Goal: Transaction & Acquisition: Purchase product/service

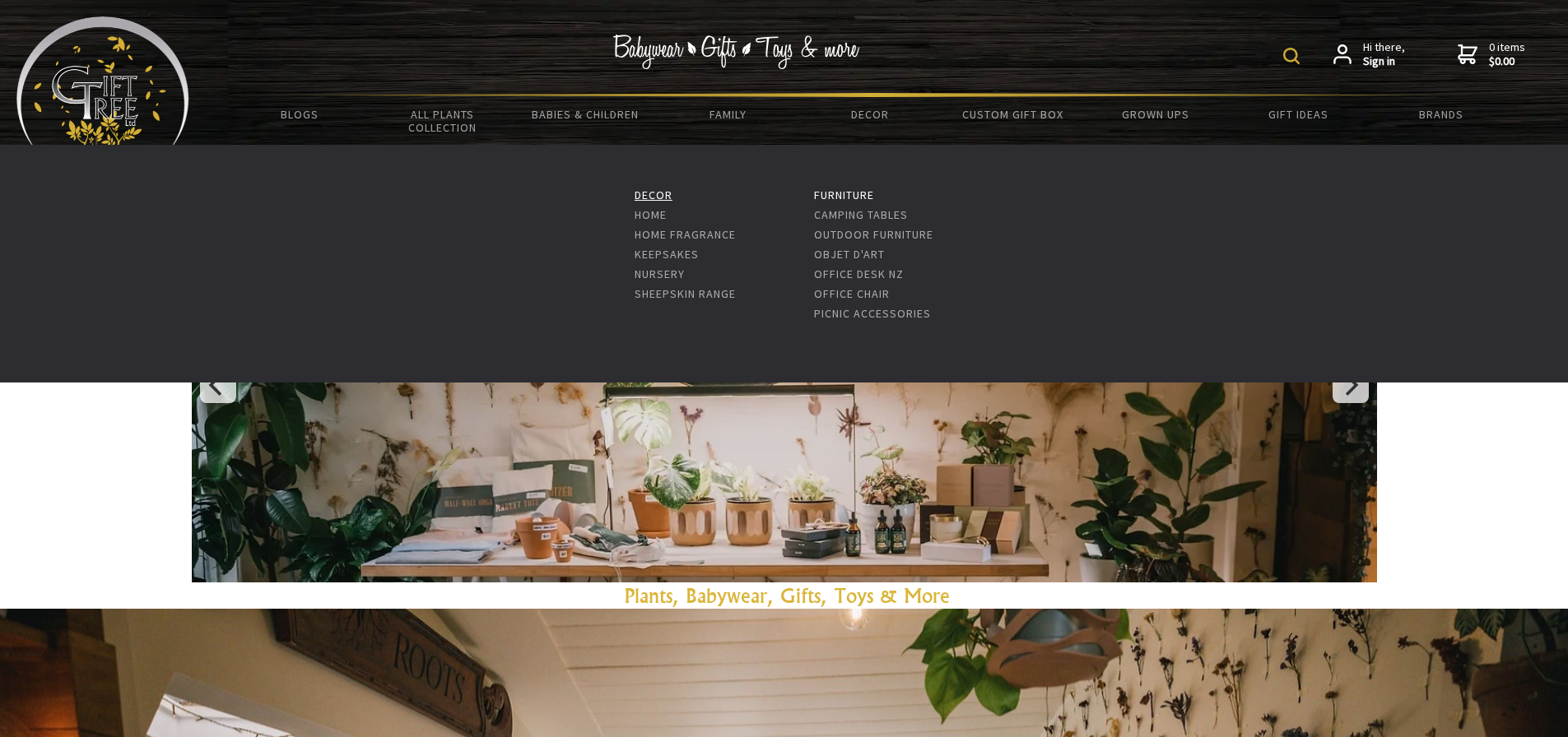
click at [656, 192] on link "Decor" at bounding box center [653, 195] width 38 height 15
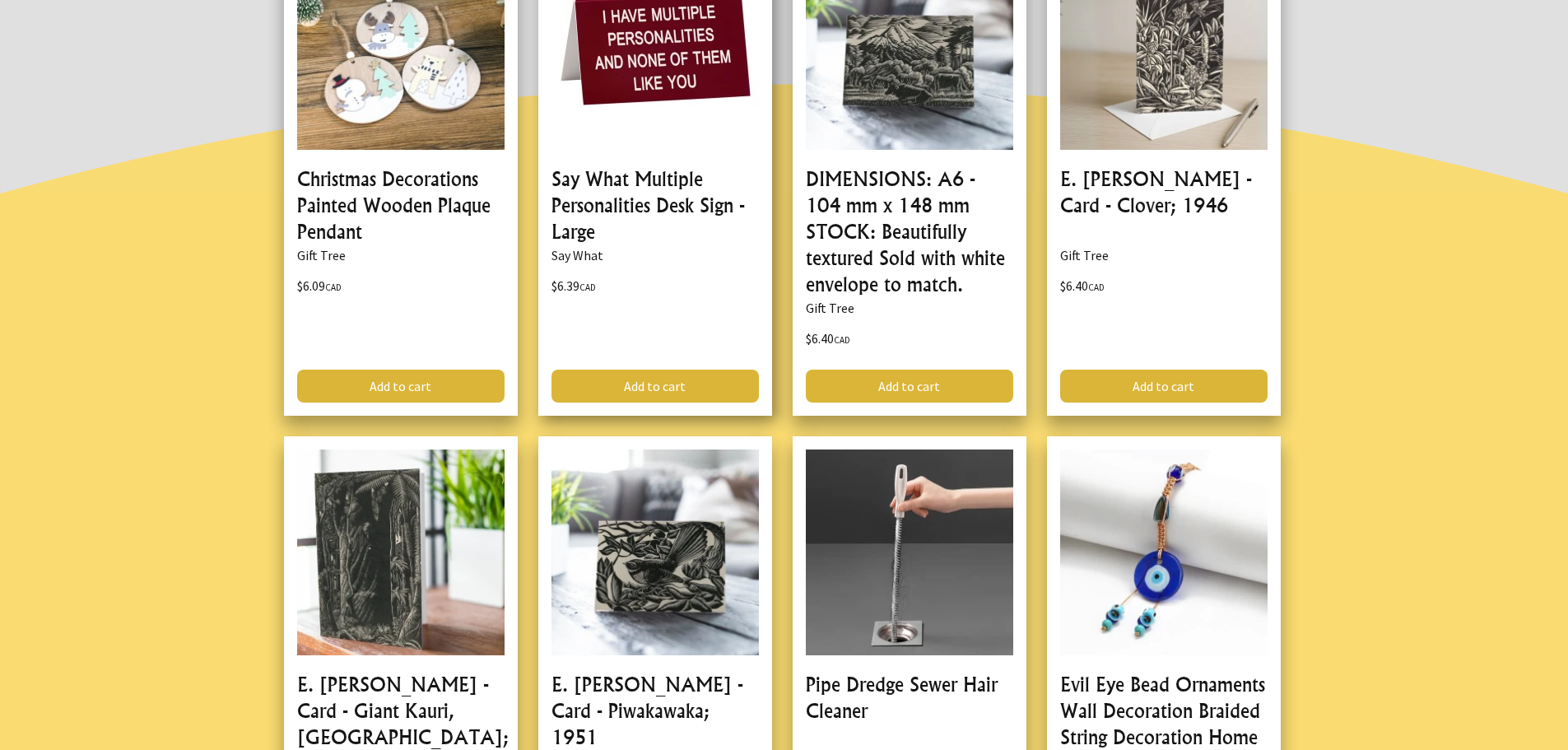
scroll to position [494, 0]
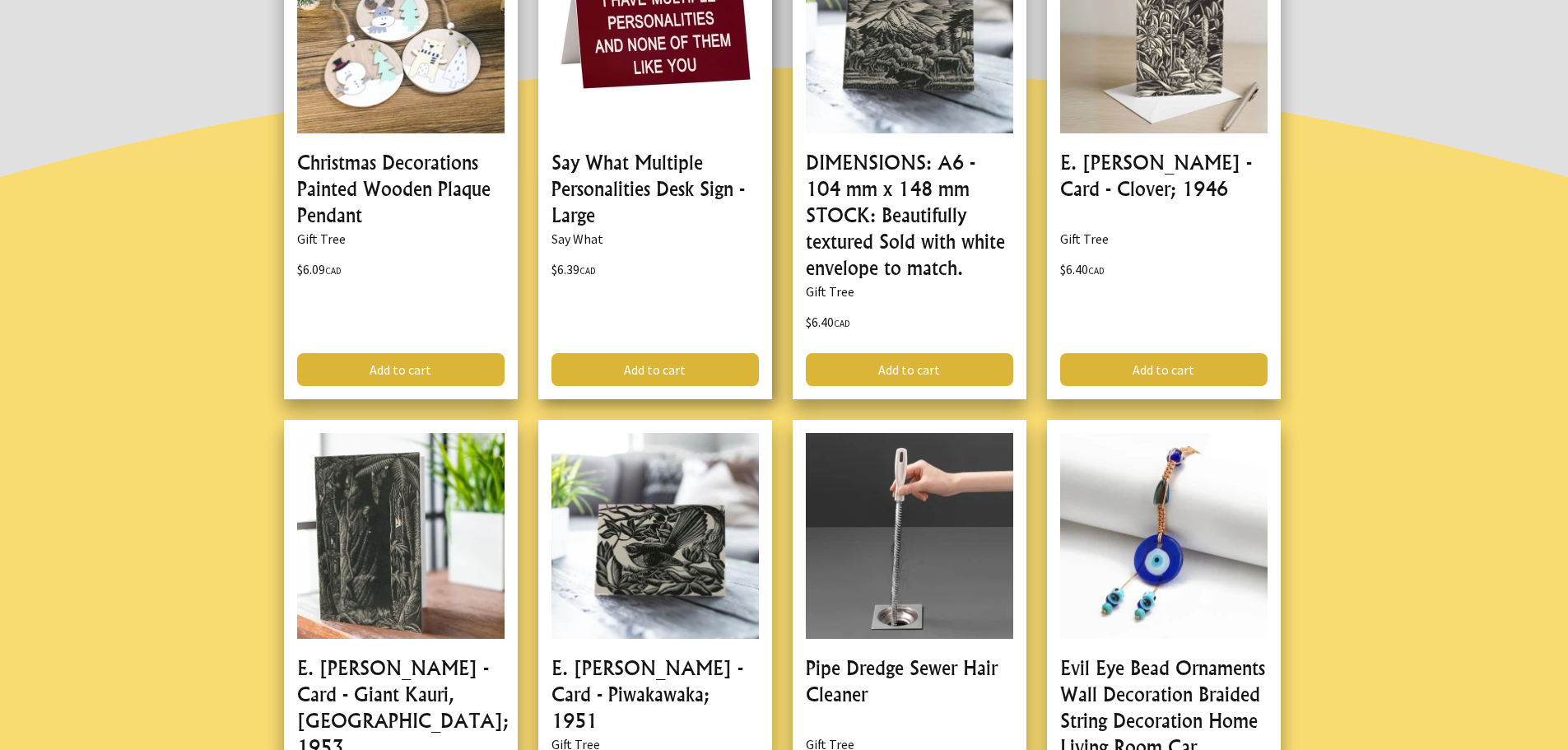
click at [647, 295] on link at bounding box center [655, 157] width 233 height 485
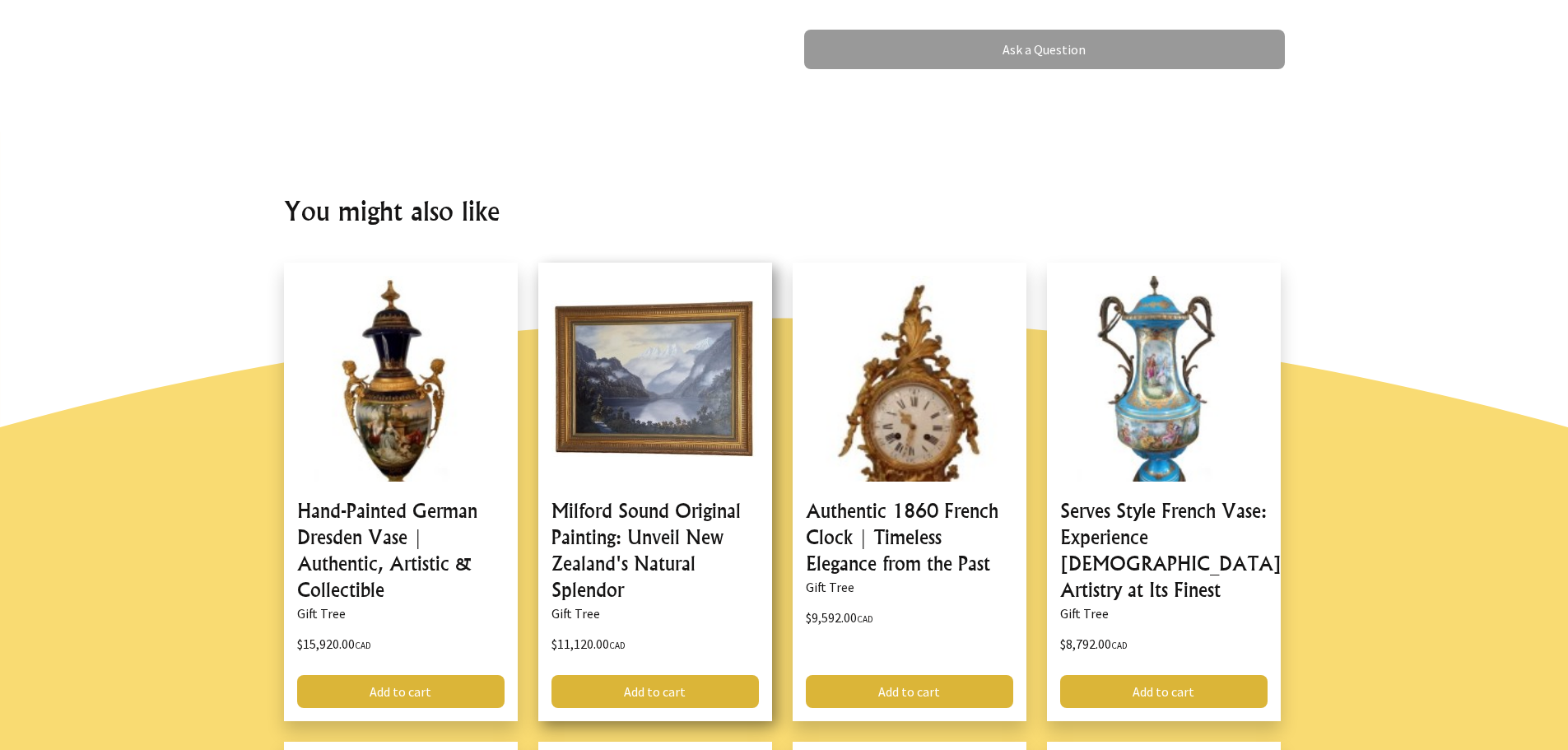
scroll to position [988, 0]
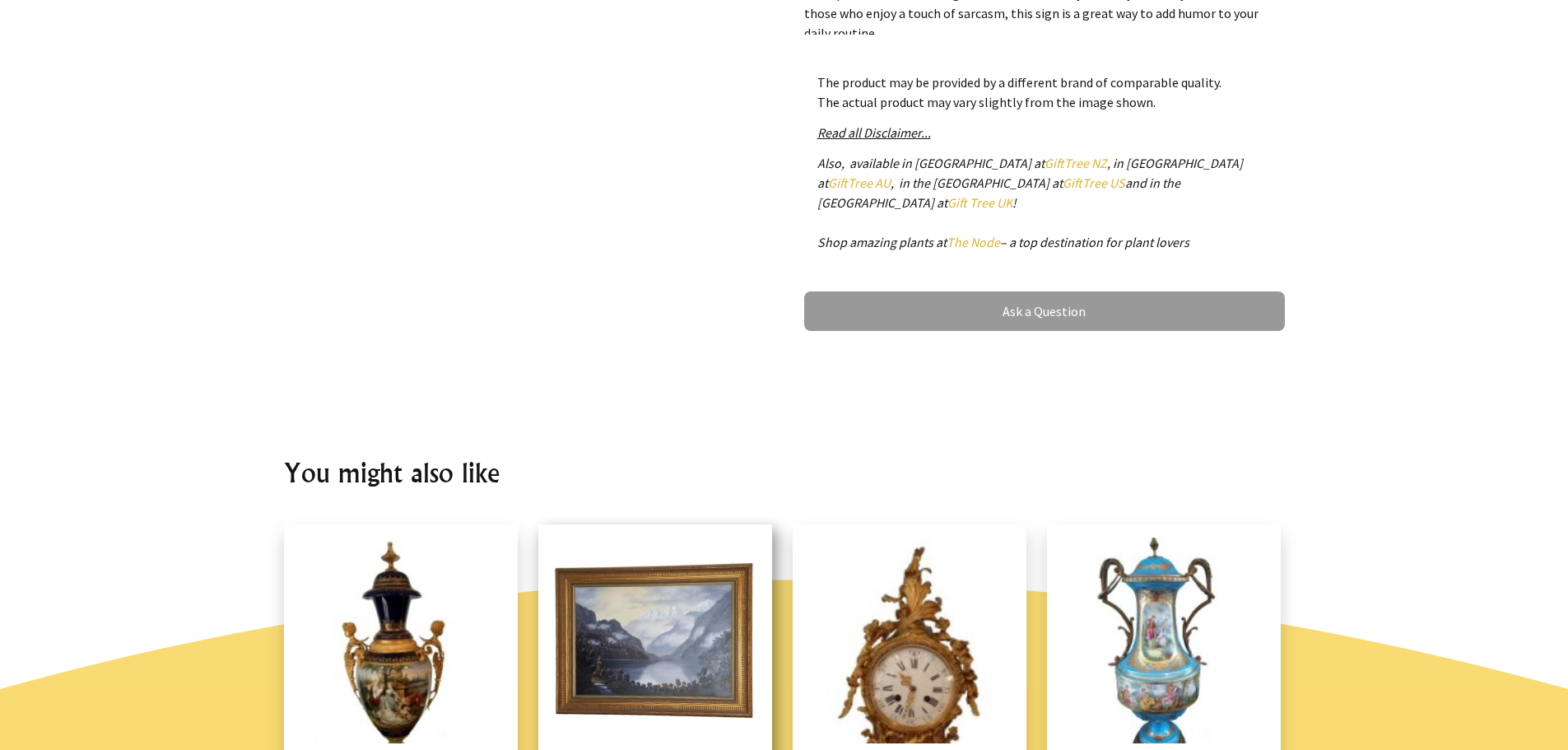
scroll to position [741, 0]
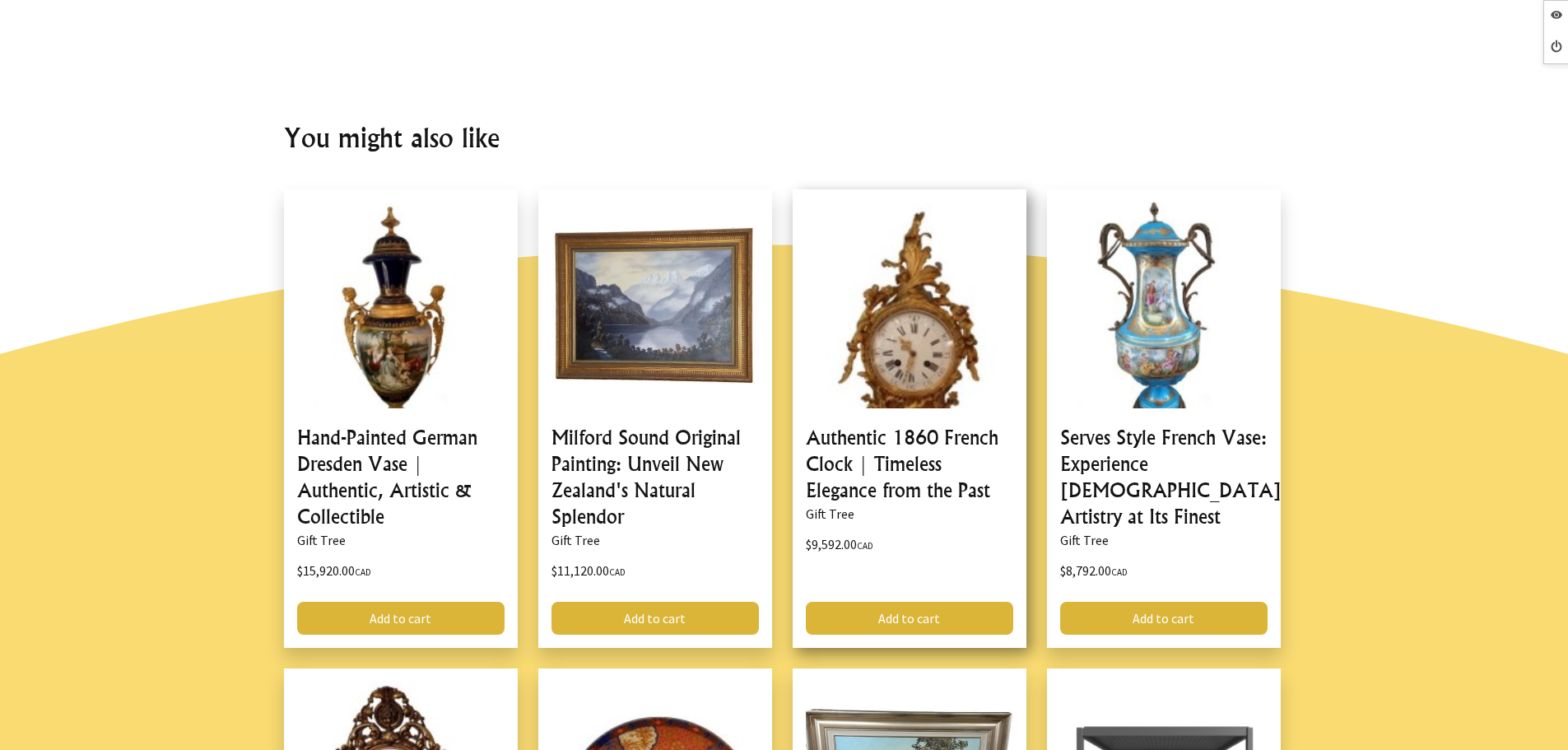
scroll to position [1070, 0]
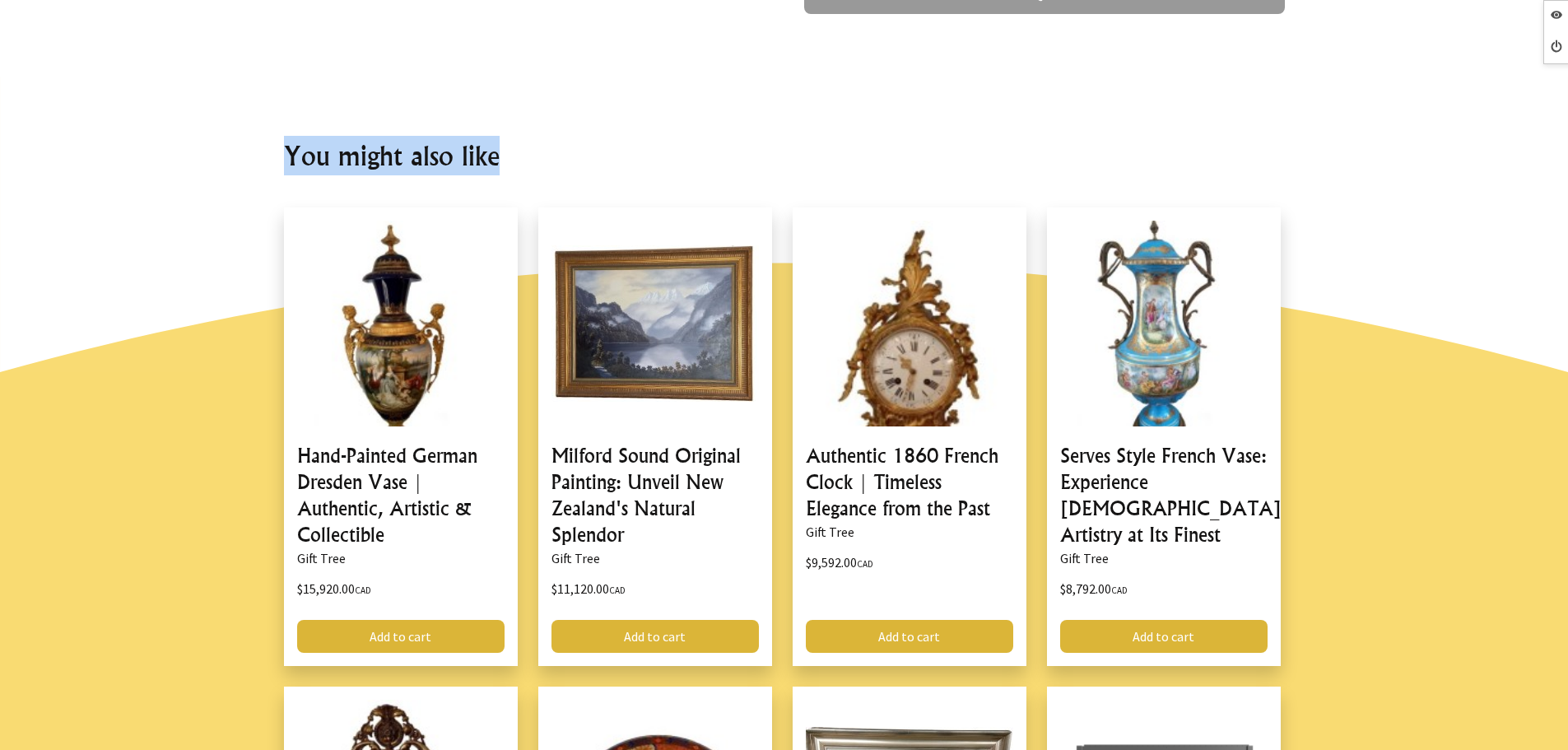
drag, startPoint x: 290, startPoint y: 125, endPoint x: 589, endPoint y: 126, distance: 299.0
click at [589, 136] on h2 "You might also like" at bounding box center [784, 155] width 1001 height 40
copy h2 "You might also like"
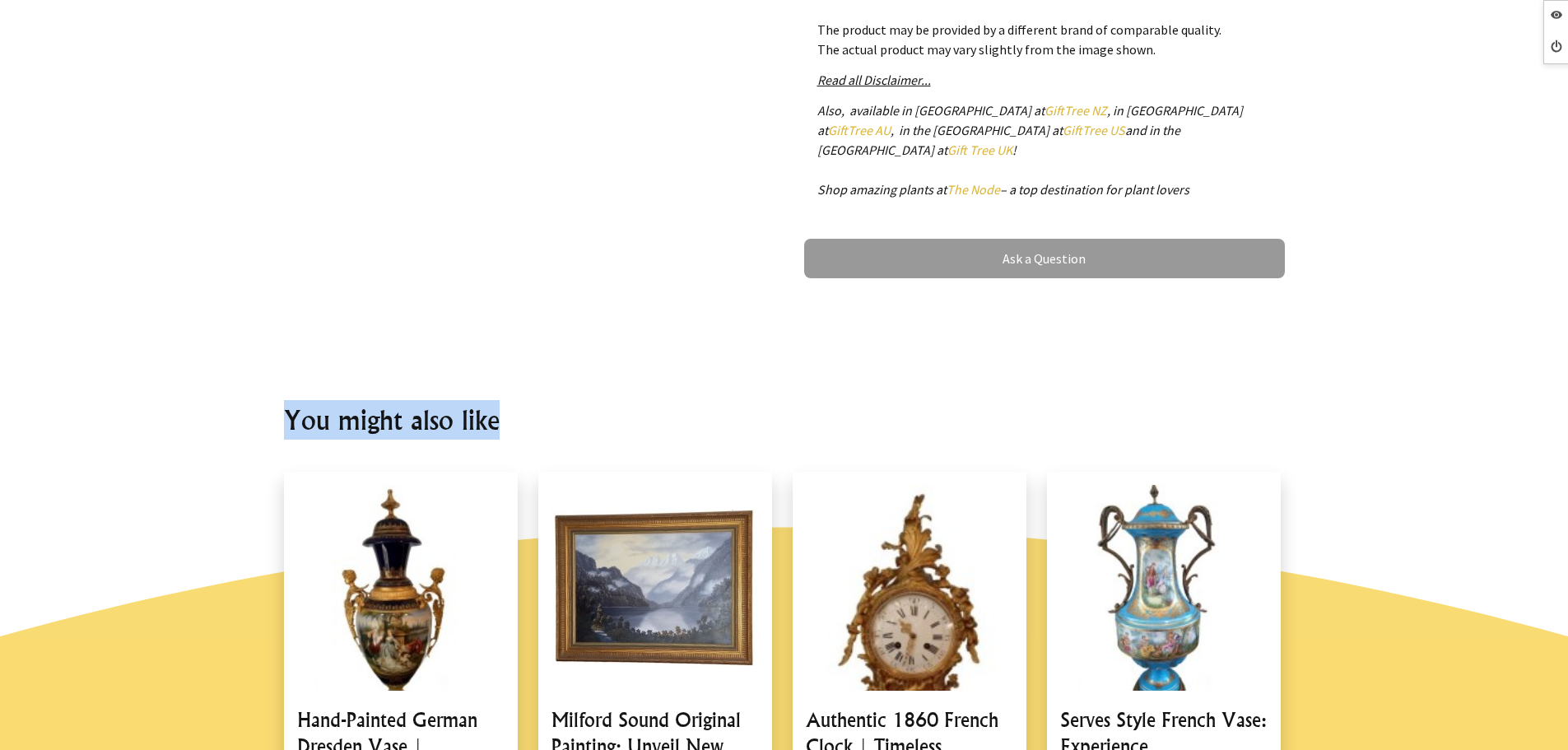
scroll to position [741, 0]
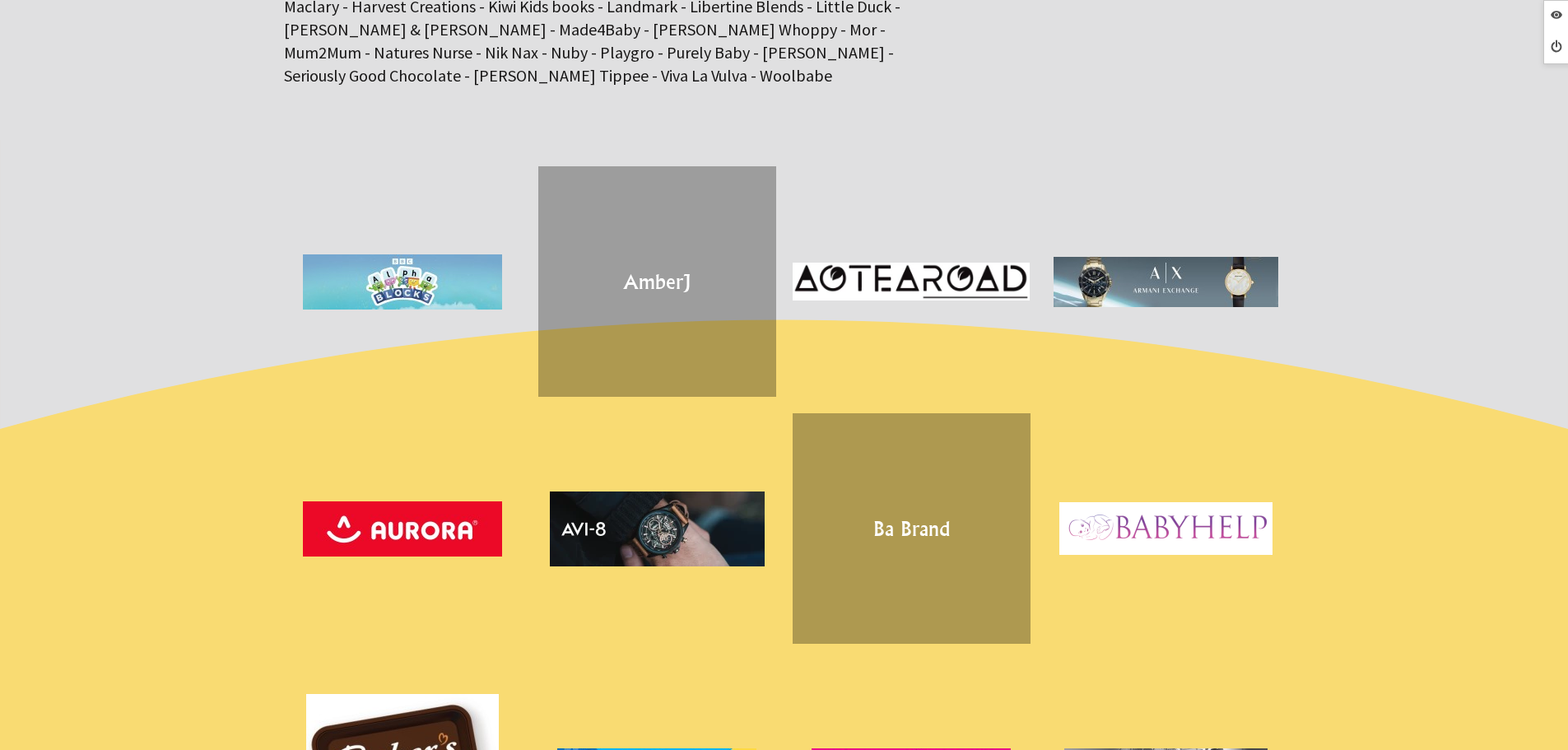
scroll to position [330, 0]
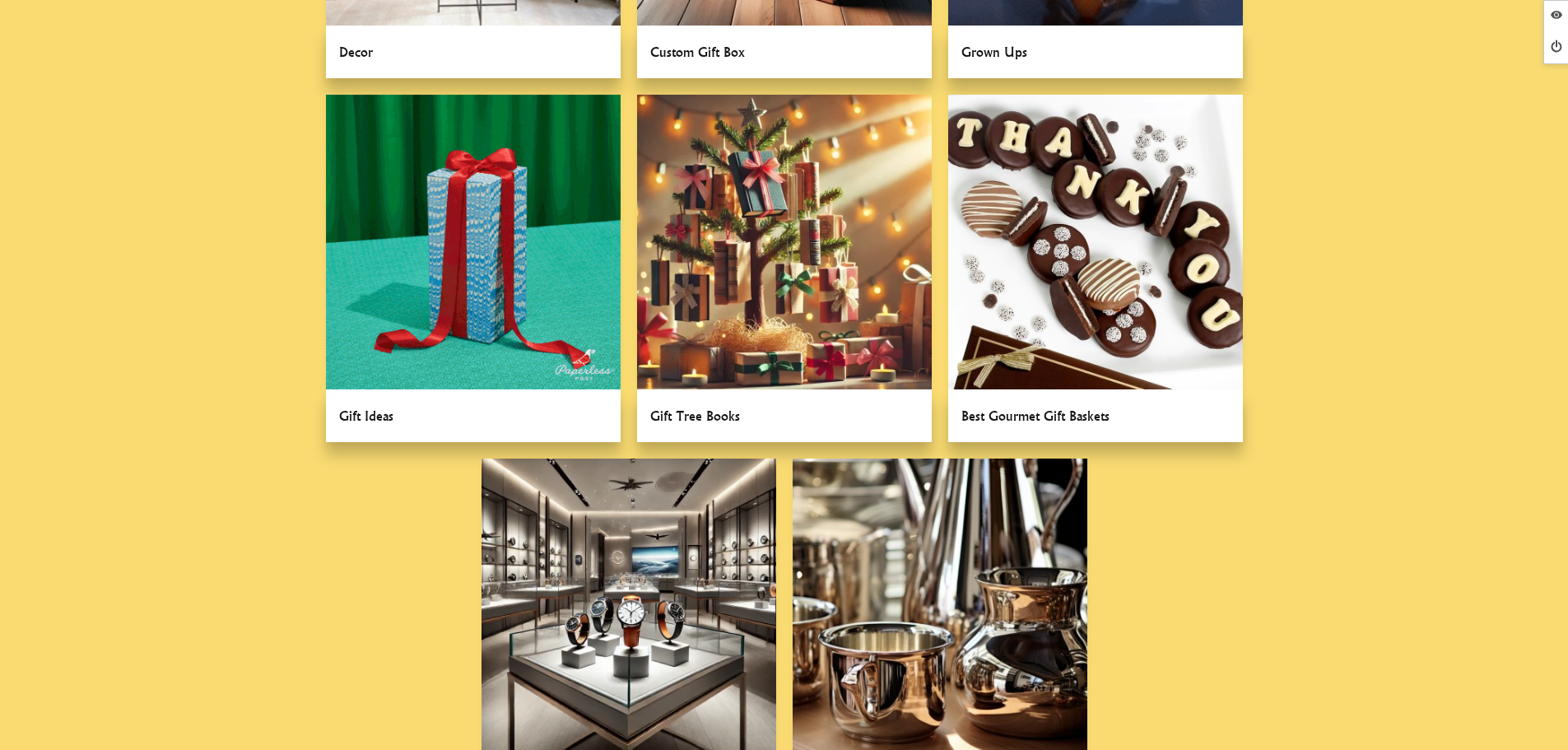
scroll to position [1459, 0]
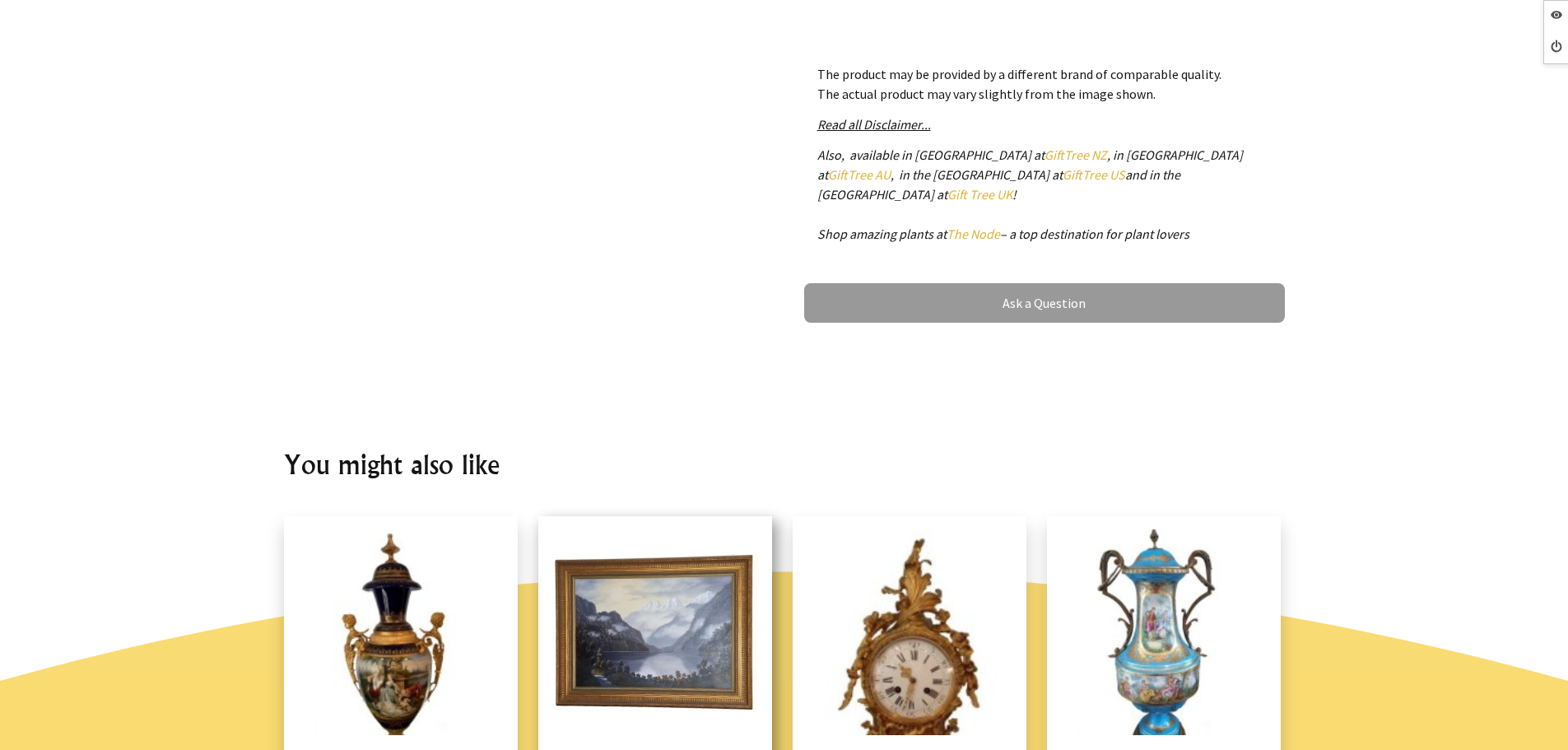
scroll to position [1070, 0]
